Goal: Navigation & Orientation: Find specific page/section

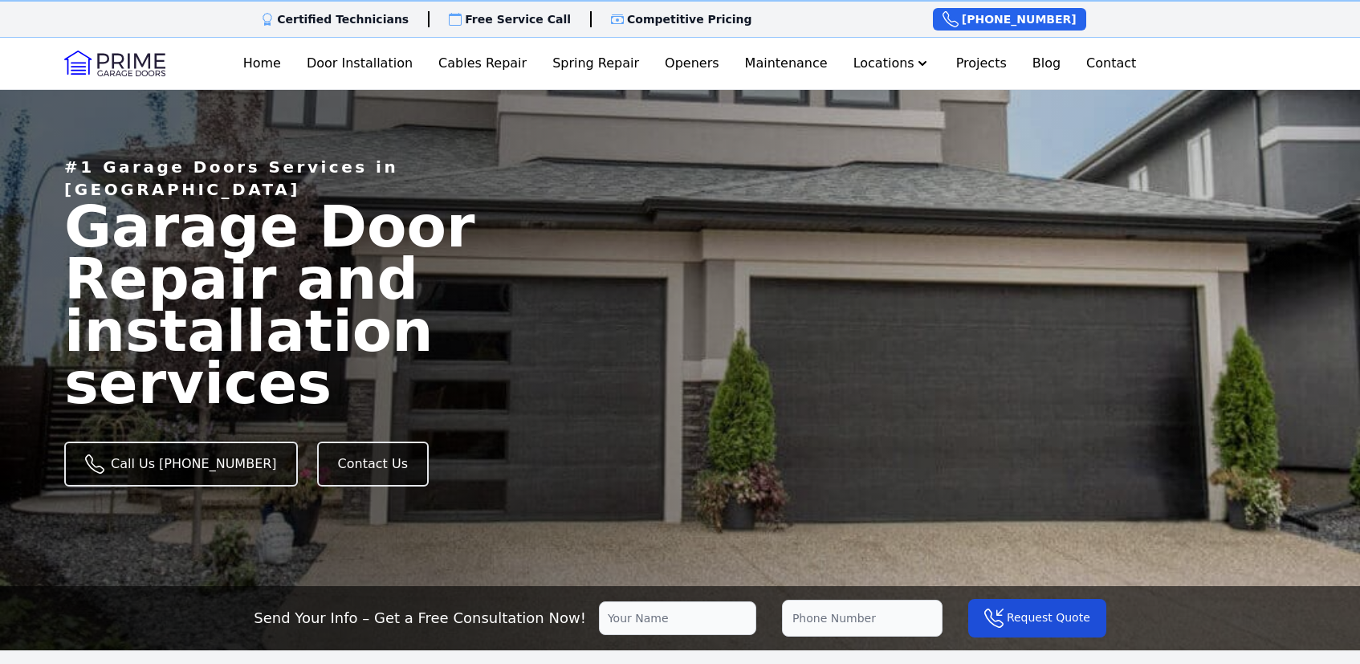
click at [126, 61] on img at bounding box center [114, 64] width 101 height 26
click at [128, 63] on img at bounding box center [114, 64] width 101 height 26
click at [287, 64] on link "Home" at bounding box center [262, 63] width 51 height 32
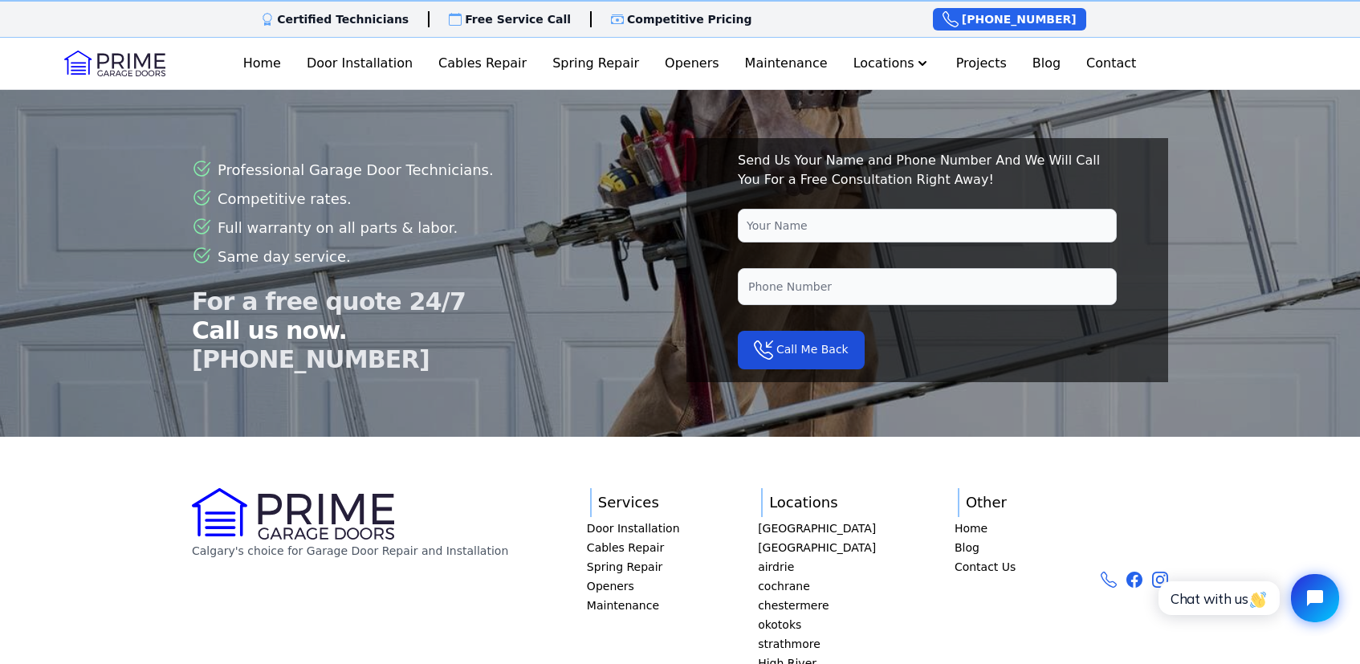
scroll to position [4194, 0]
